Goal: Task Accomplishment & Management: Complete application form

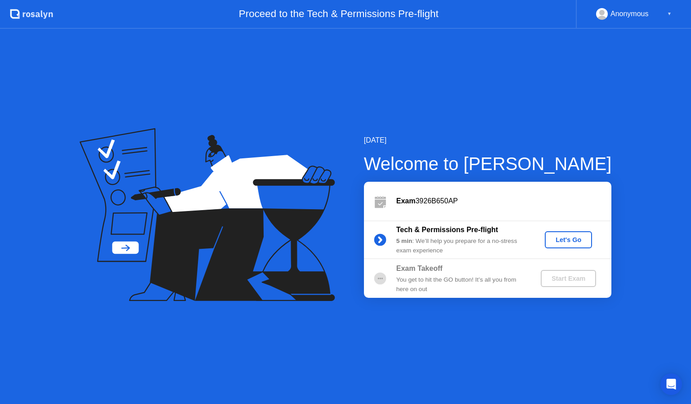
click at [565, 239] on div "Let's Go" at bounding box center [569, 239] width 40 height 7
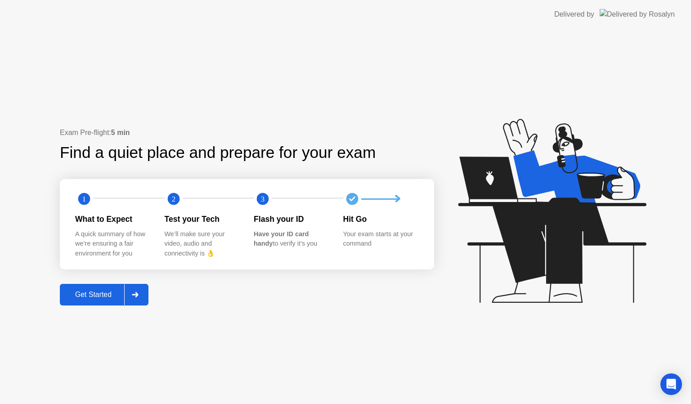
click at [131, 294] on div at bounding box center [135, 295] width 22 height 21
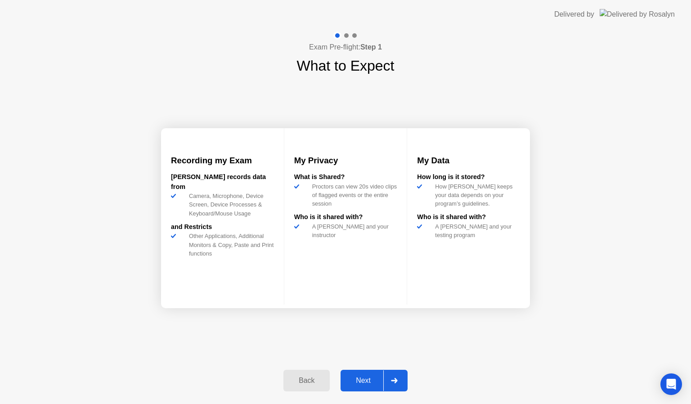
click at [400, 384] on div at bounding box center [395, 380] width 22 height 21
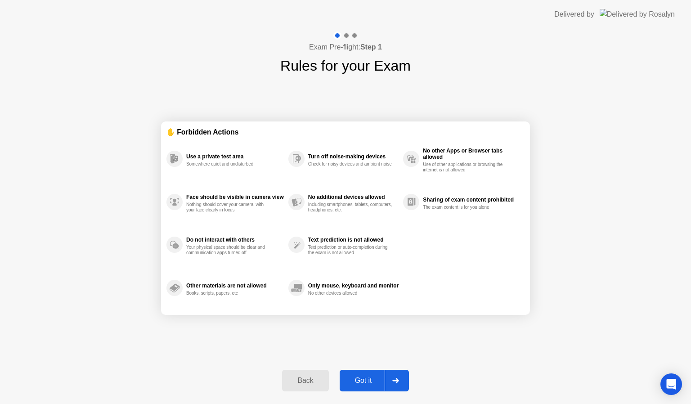
click at [402, 385] on div at bounding box center [396, 380] width 22 height 21
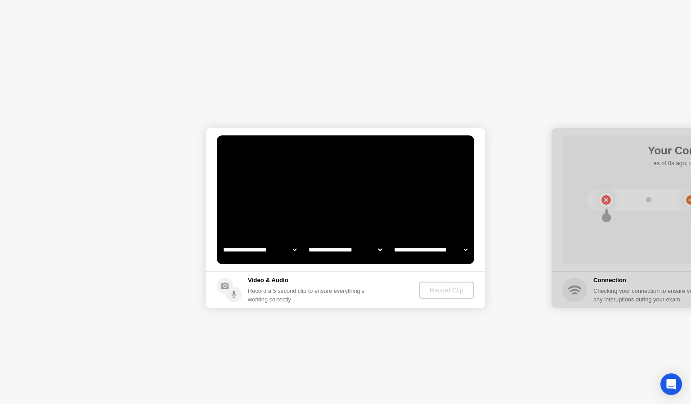
select select "**********"
select select "*******"
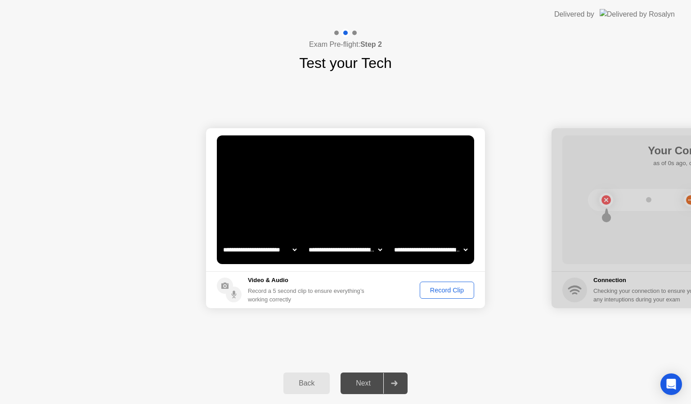
click at [453, 291] on div "Record Clip" at bounding box center [447, 290] width 48 height 7
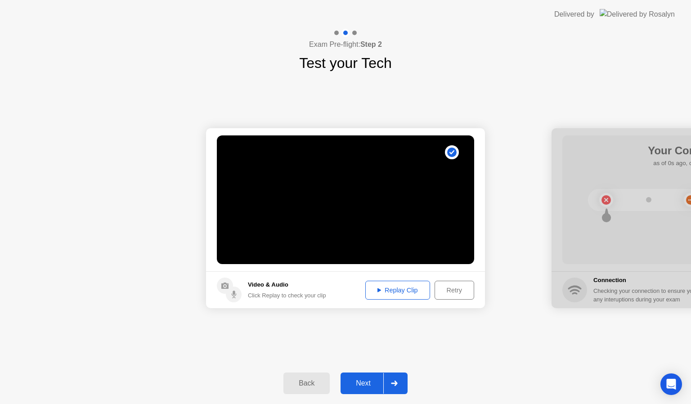
click at [384, 294] on div "Replay Clip" at bounding box center [398, 290] width 59 height 7
click at [396, 383] on icon at bounding box center [394, 383] width 6 height 5
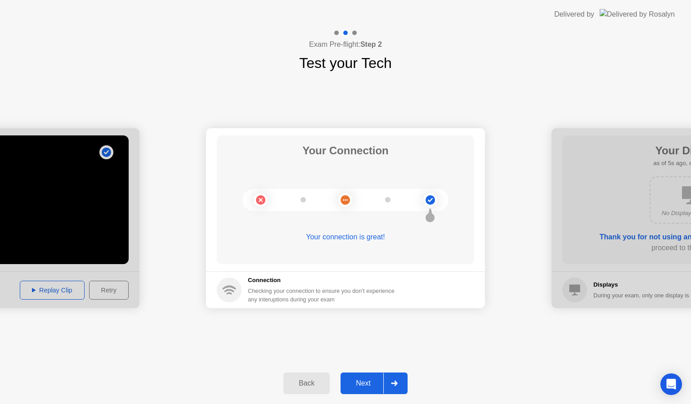
click at [396, 383] on icon at bounding box center [394, 383] width 6 height 5
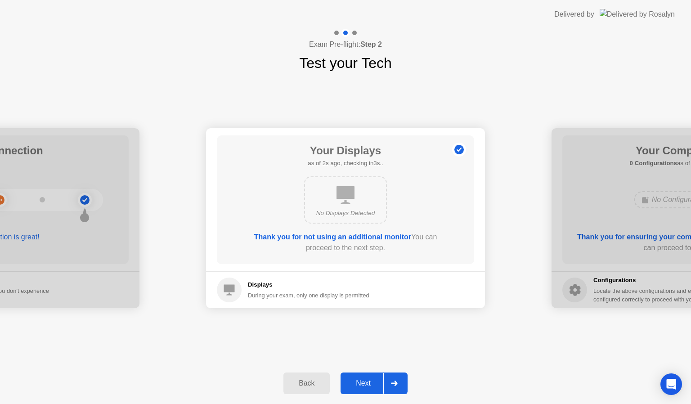
click at [399, 384] on div at bounding box center [395, 383] width 22 height 21
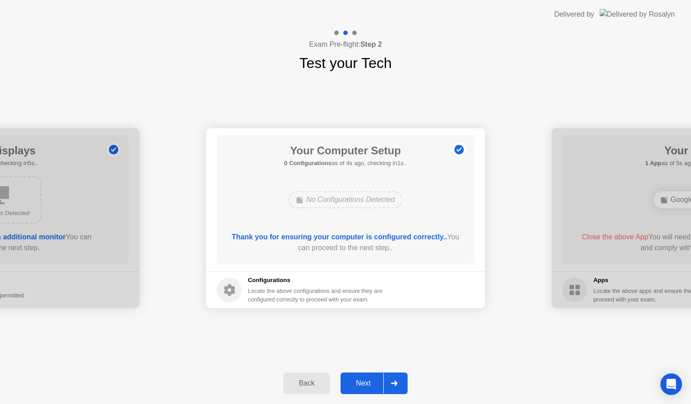
click at [402, 381] on div at bounding box center [395, 383] width 22 height 21
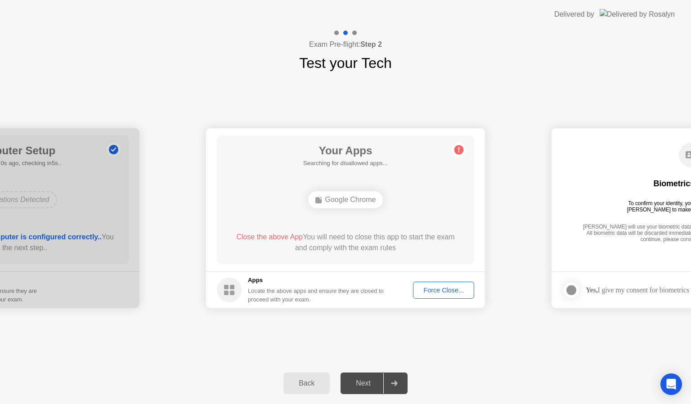
click at [456, 288] on div "Force Close..." at bounding box center [443, 290] width 55 height 7
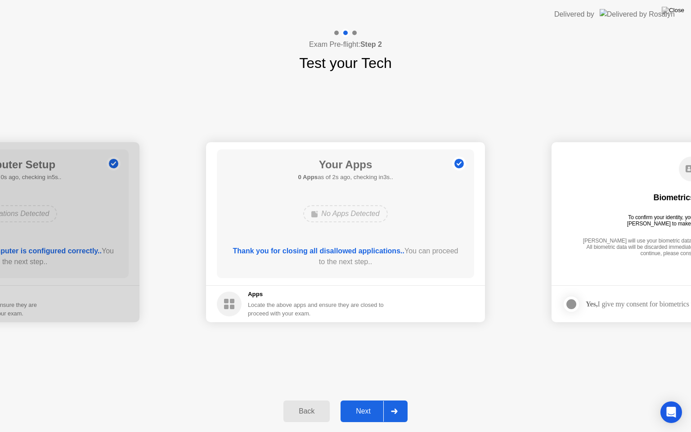
click at [400, 404] on div at bounding box center [395, 411] width 22 height 21
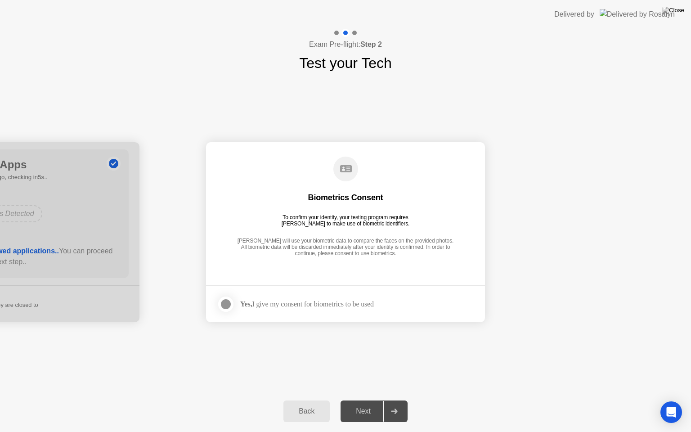
click at [349, 301] on div "Yes, I give my consent for biometrics to be used" at bounding box center [307, 304] width 134 height 9
click at [227, 303] on div at bounding box center [226, 304] width 11 height 11
click at [399, 404] on div at bounding box center [395, 411] width 22 height 21
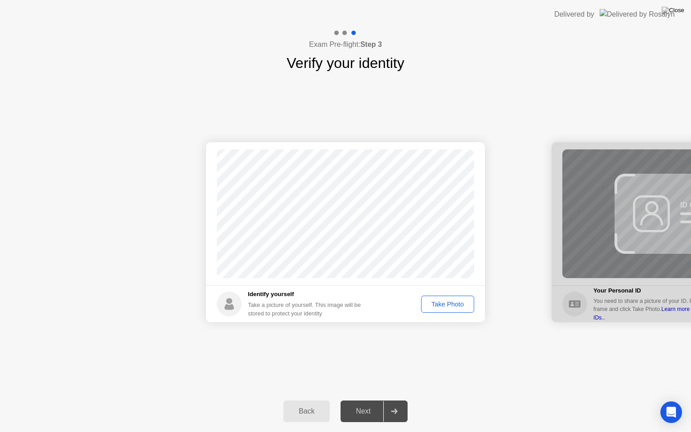
click at [441, 308] on div "Take Photo" at bounding box center [448, 304] width 47 height 7
click at [413, 404] on div "Back Next" at bounding box center [345, 411] width 691 height 41
click at [394, 404] on icon at bounding box center [394, 411] width 6 height 5
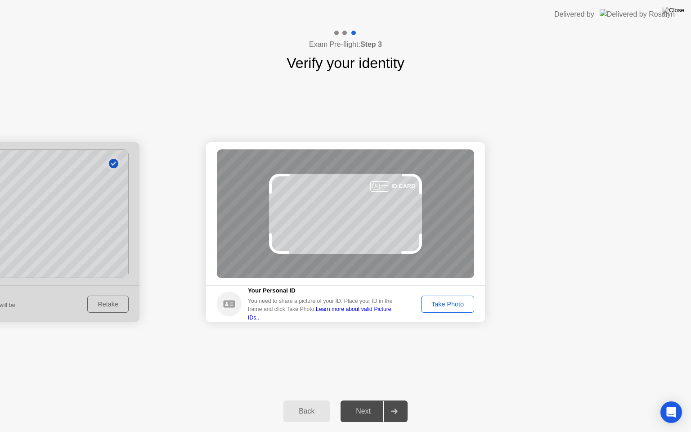
click at [447, 302] on div "Take Photo" at bounding box center [448, 304] width 47 height 7
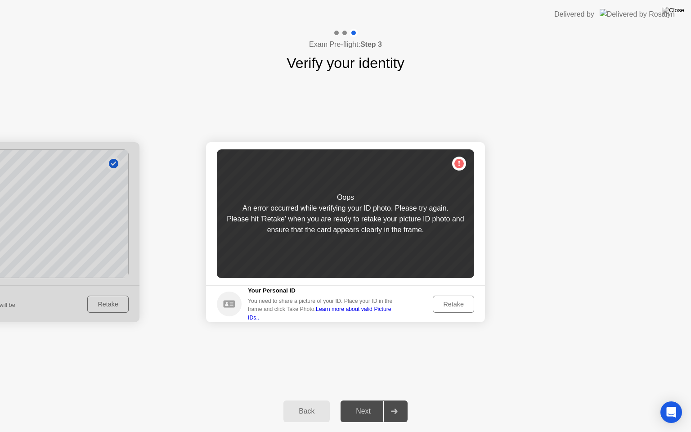
click at [447, 302] on div "Retake" at bounding box center [453, 304] width 35 height 7
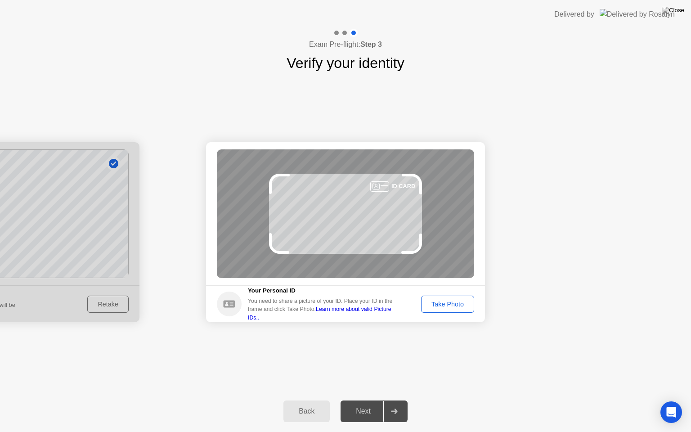
click at [447, 305] on div "Take Photo" at bounding box center [448, 304] width 47 height 7
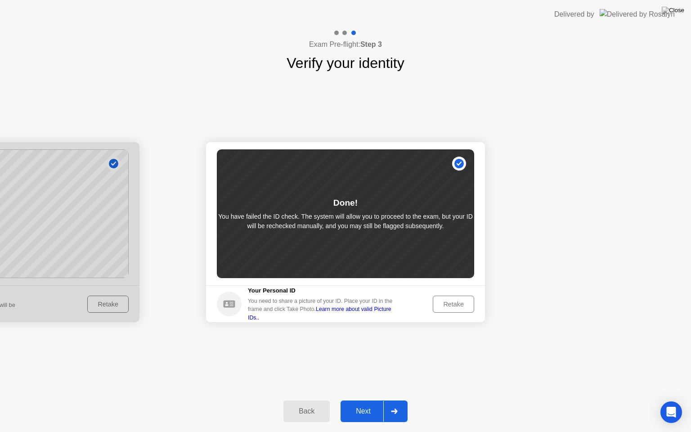
click at [397, 402] on div at bounding box center [395, 411] width 22 height 21
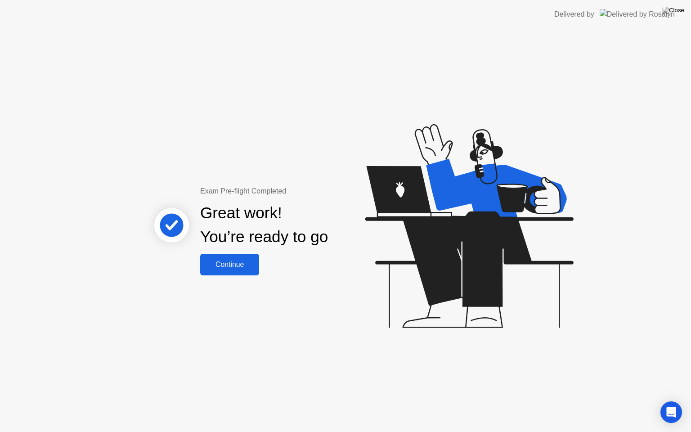
click at [230, 269] on div "Continue" at bounding box center [230, 265] width 54 height 8
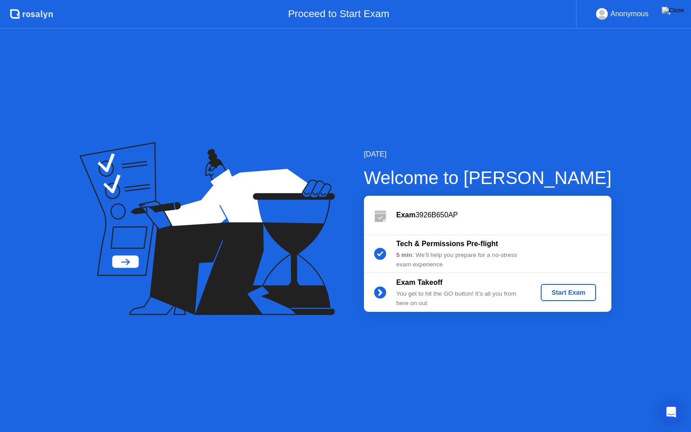
click at [569, 295] on div "Start Exam" at bounding box center [569, 292] width 48 height 7
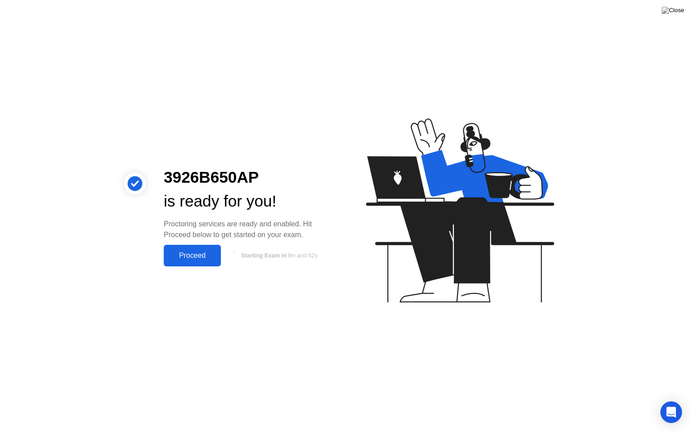
click at [188, 259] on div "Proceed" at bounding box center [193, 256] width 52 height 8
